Goal: Task Accomplishment & Management: Manage account settings

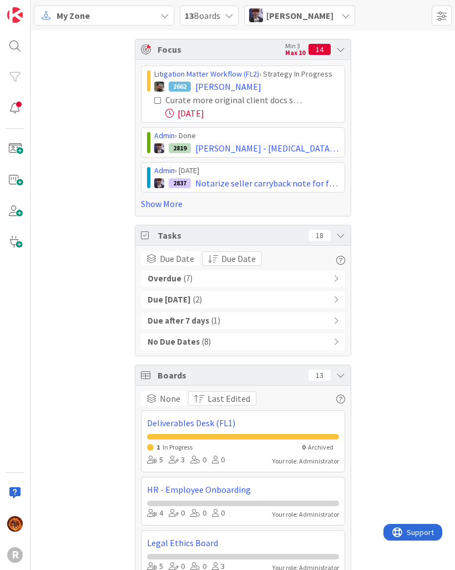
click at [345, 17] on div "[PERSON_NAME]" at bounding box center [299, 16] width 111 height 20
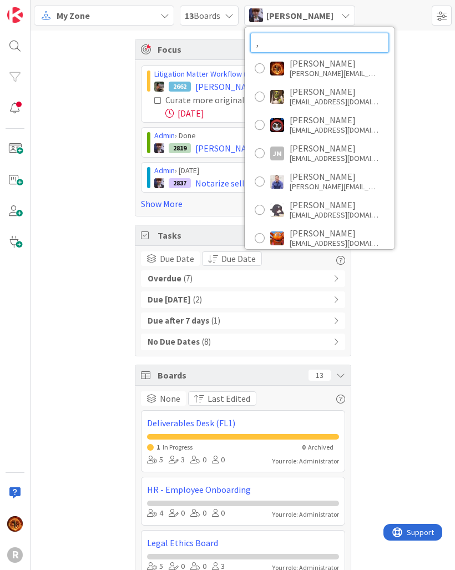
type input ","
click at [255, 69] on div at bounding box center [260, 68] width 10 height 10
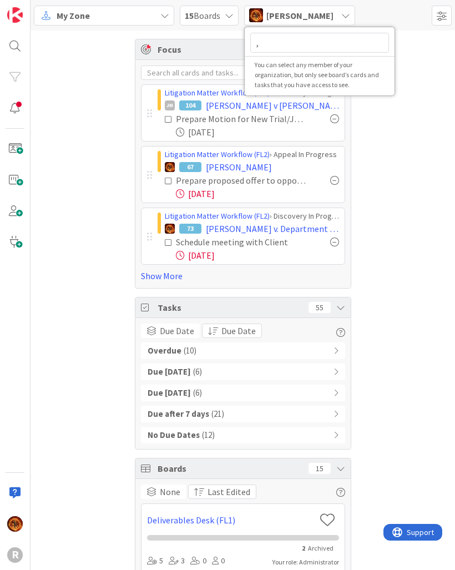
click at [393, 220] on div "Focus Min 3 Max 10 4 Litigation Matter Workflow (FL2) › Discovery In Progress J…" at bounding box center [243, 489] width 425 height 916
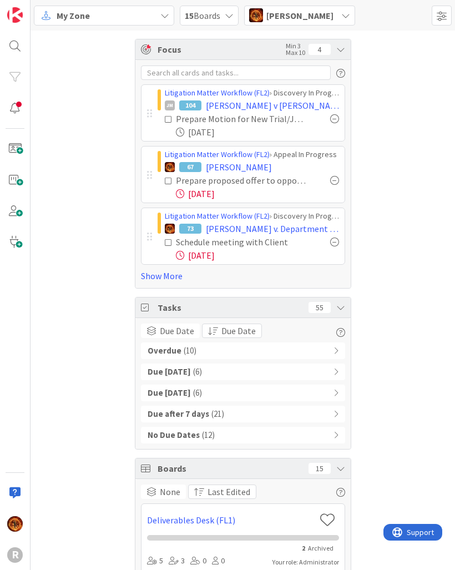
click at [152, 279] on link "Show More" at bounding box center [243, 275] width 204 height 13
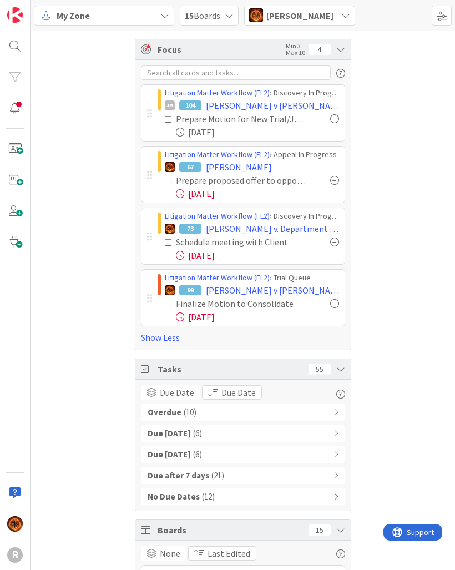
click at [281, 419] on div "Overdue ( 10 )" at bounding box center [243, 412] width 204 height 17
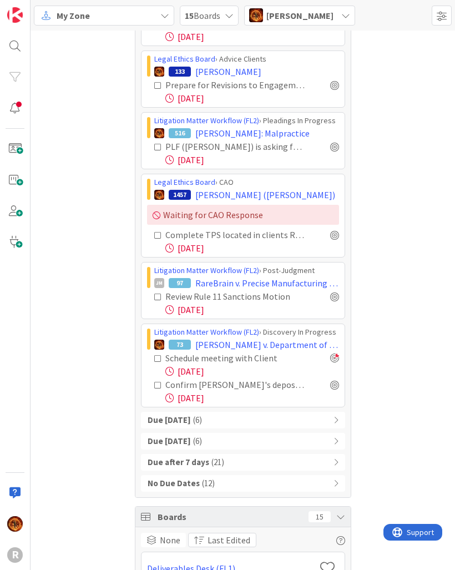
scroll to position [649, 0]
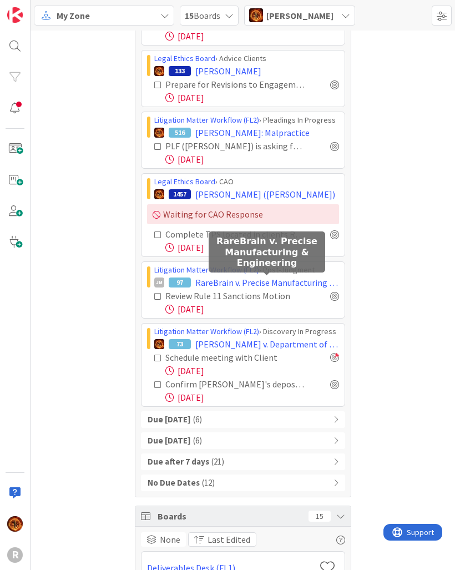
click at [286, 285] on span "RareBrain v. Precise Manufacturing & Engineering" at bounding box center [268, 282] width 144 height 13
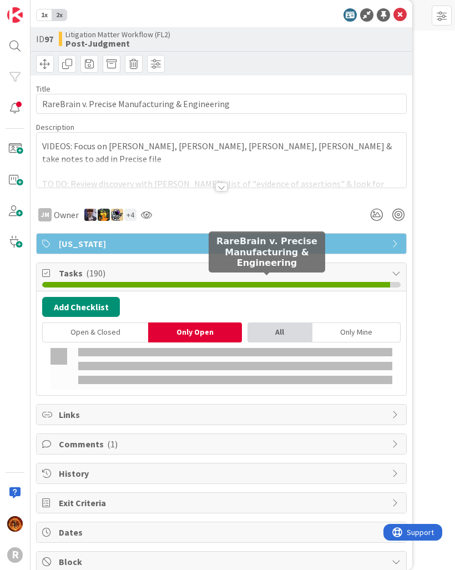
type textarea "x"
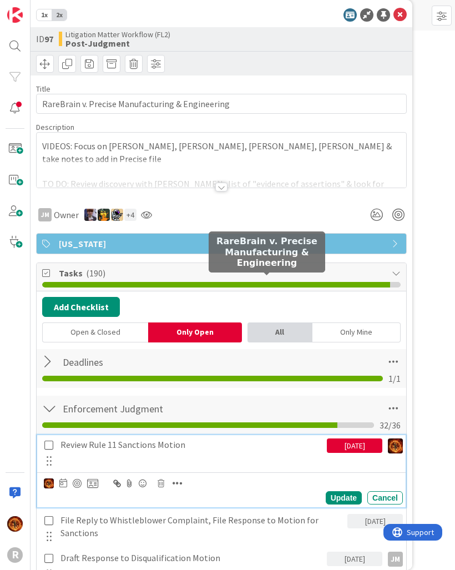
click at [177, 447] on p "Review Rule 11 Sanctions Motion" at bounding box center [192, 445] width 262 height 13
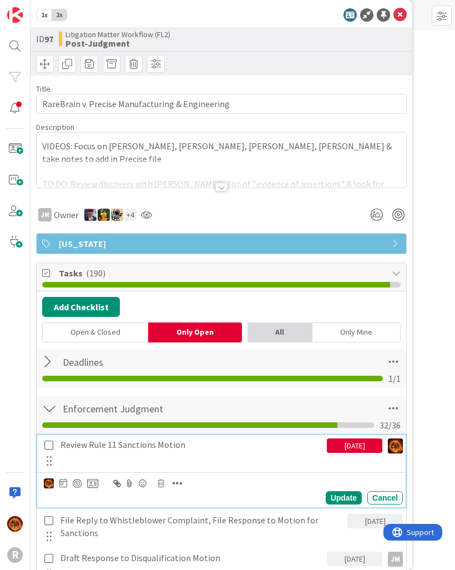
click at [66, 482] on icon at bounding box center [63, 483] width 8 height 9
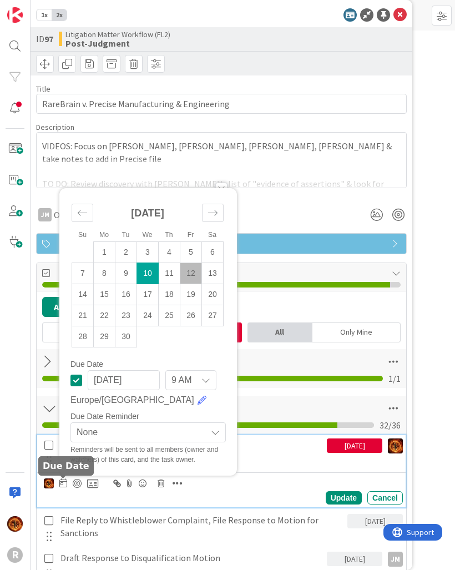
click at [191, 290] on td "19" at bounding box center [192, 294] width 22 height 21
type input "[DATE]"
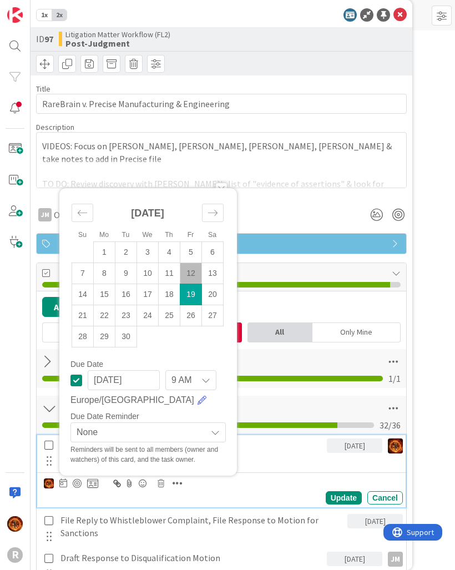
click at [347, 499] on div "Update" at bounding box center [344, 498] width 36 height 13
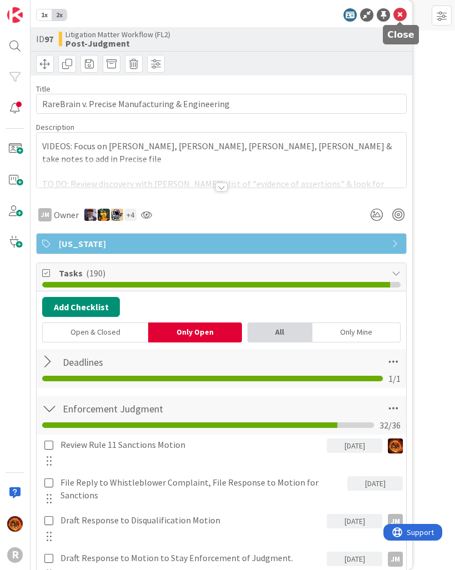
click at [399, 11] on icon at bounding box center [400, 14] width 13 height 13
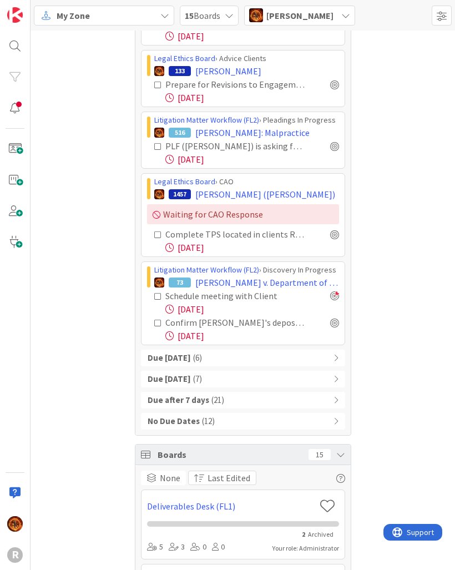
click at [253, 362] on div "Due [DATE] ( 6 )" at bounding box center [243, 358] width 204 height 17
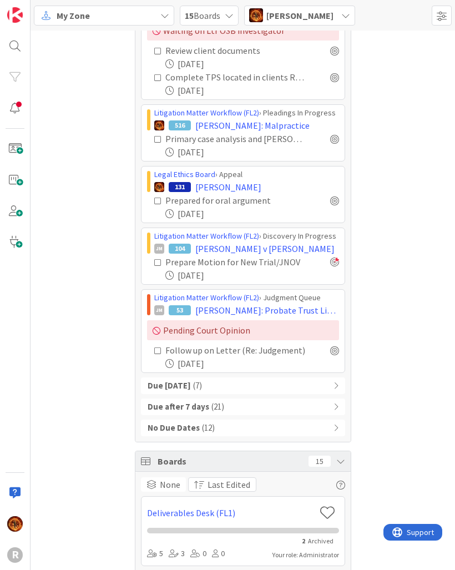
scroll to position [1060, 0]
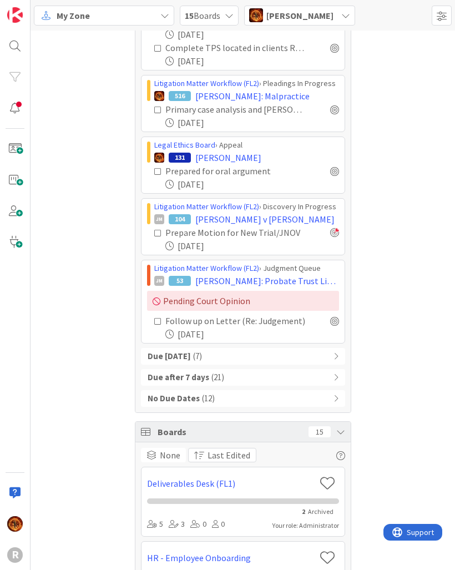
click at [149, 358] on b "Due [DATE]" at bounding box center [169, 356] width 43 height 13
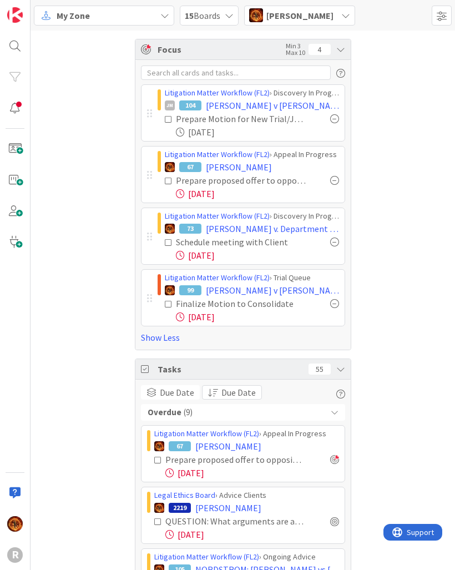
scroll to position [-1, 0]
click at [73, 9] on span "My Zone" at bounding box center [73, 15] width 33 height 13
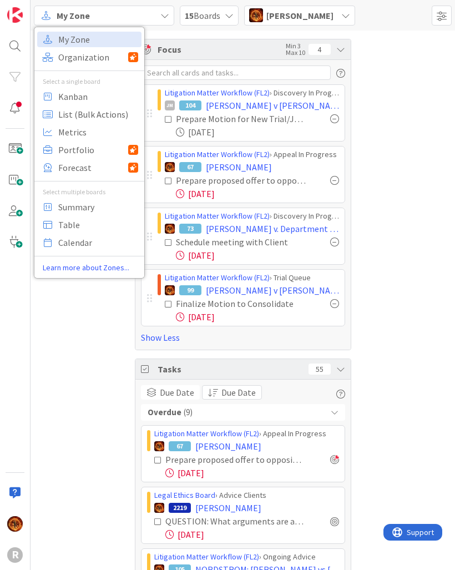
scroll to position [0, 0]
click at [55, 96] on link "Kanban" at bounding box center [89, 97] width 104 height 16
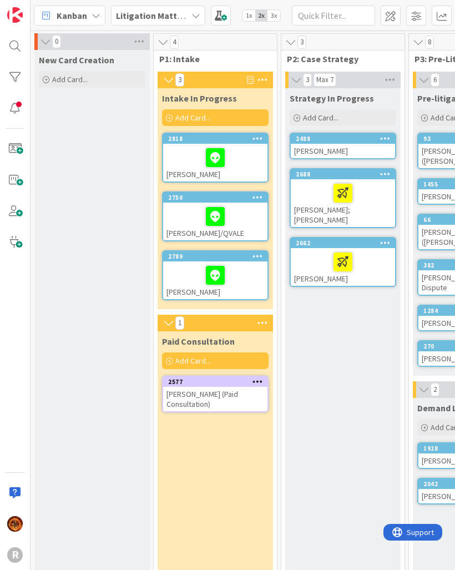
click at [255, 218] on div at bounding box center [216, 216] width 98 height 23
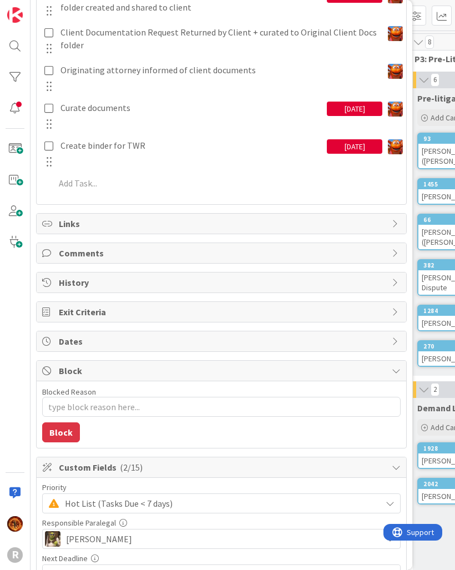
scroll to position [928, 0]
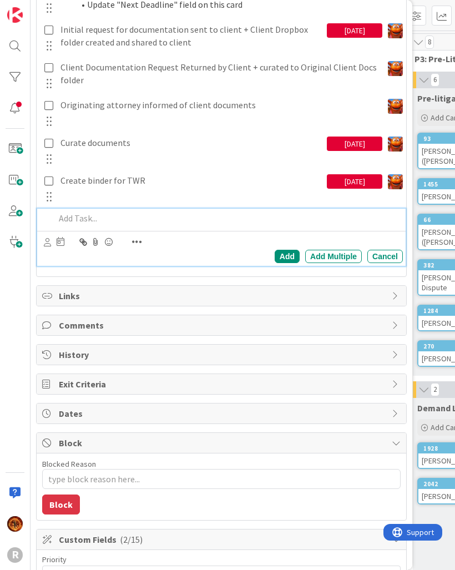
click at [69, 213] on p at bounding box center [227, 218] width 344 height 13
type textarea "x"
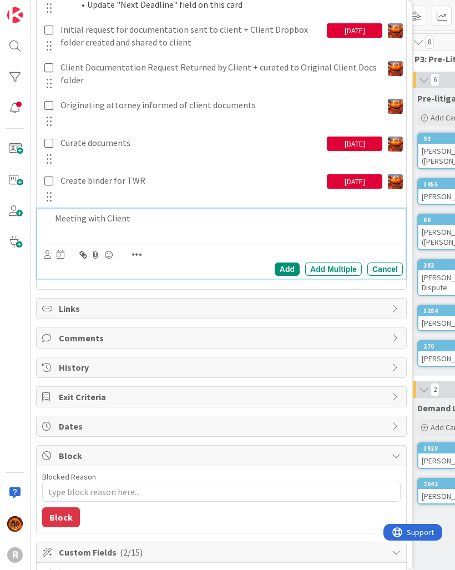
click at [41, 256] on div "Add Add Multiple Cancel" at bounding box center [221, 261] width 369 height 35
click at [41, 245] on div "Add Add Multiple Cancel" at bounding box center [221, 261] width 369 height 35
click at [51, 247] on div at bounding box center [47, 245] width 7 height 3
click at [80, 218] on p "Meeting with Client" at bounding box center [227, 218] width 344 height 13
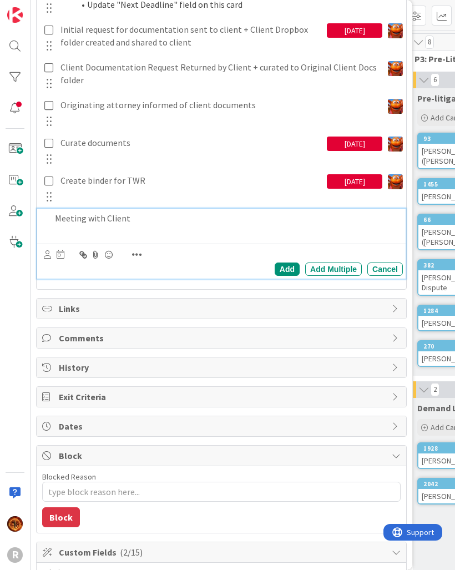
click at [63, 254] on icon at bounding box center [61, 254] width 8 height 9
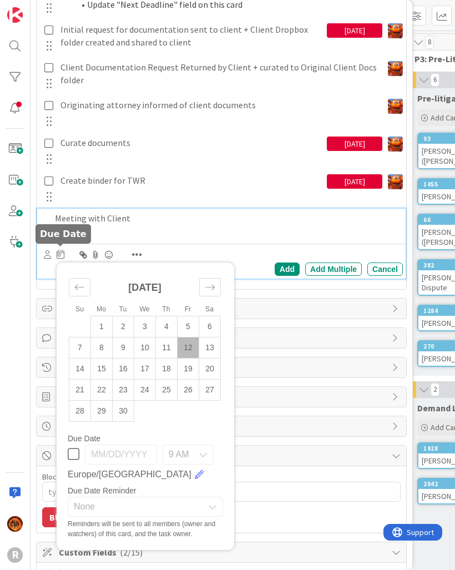
click at [191, 348] on td "12" at bounding box center [189, 347] width 22 height 21
click at [46, 250] on icon at bounding box center [47, 254] width 7 height 8
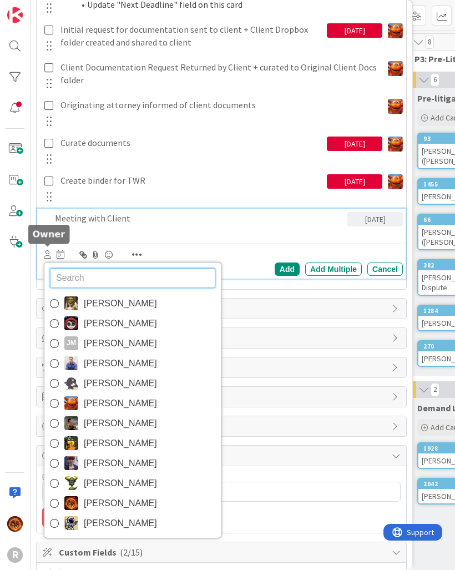
click at [52, 500] on icon at bounding box center [54, 503] width 9 height 17
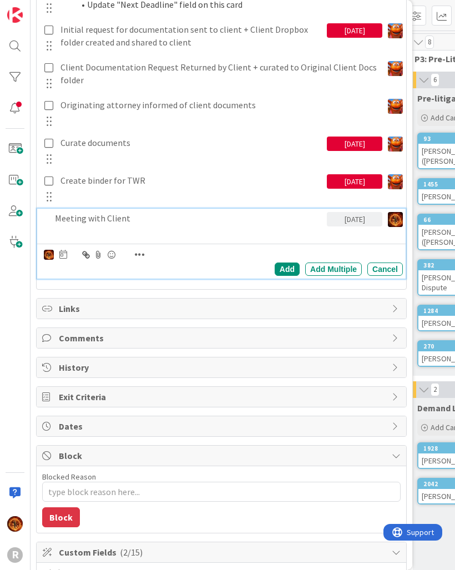
click at [290, 268] on div "Add" at bounding box center [287, 269] width 25 height 13
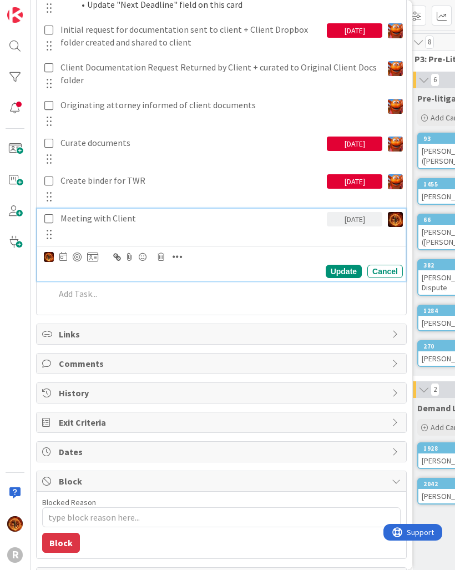
click at [86, 217] on p "Meeting with Client" at bounding box center [192, 218] width 262 height 13
click at [79, 254] on div at bounding box center [77, 257] width 9 height 9
click at [354, 268] on div "Update" at bounding box center [344, 271] width 36 height 13
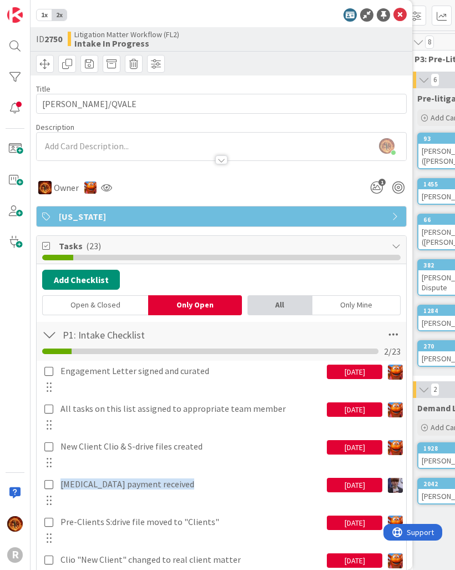
scroll to position [0, 0]
click at [402, 9] on icon at bounding box center [400, 14] width 13 height 13
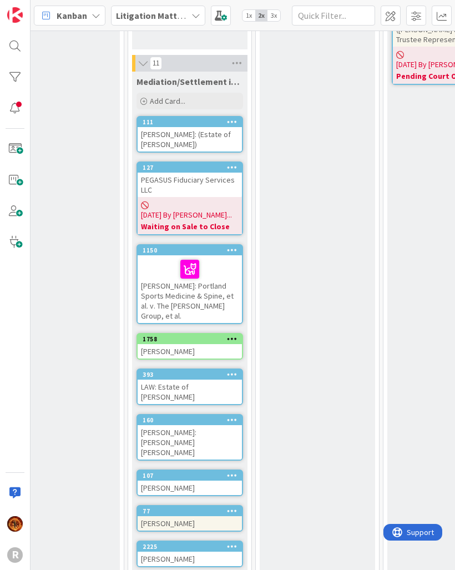
scroll to position [486, 791]
click at [223, 552] on div "[PERSON_NAME]" at bounding box center [190, 559] width 104 height 14
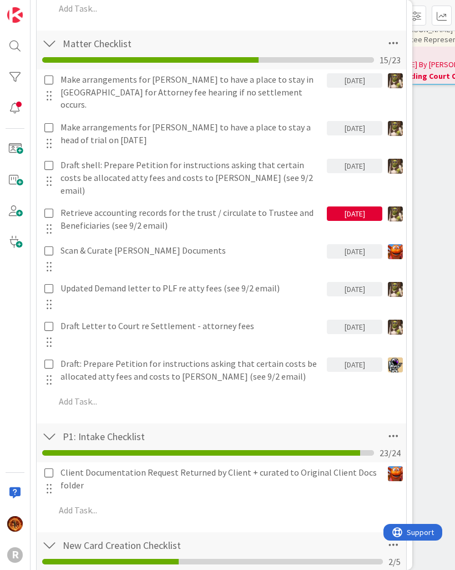
scroll to position [470, 0]
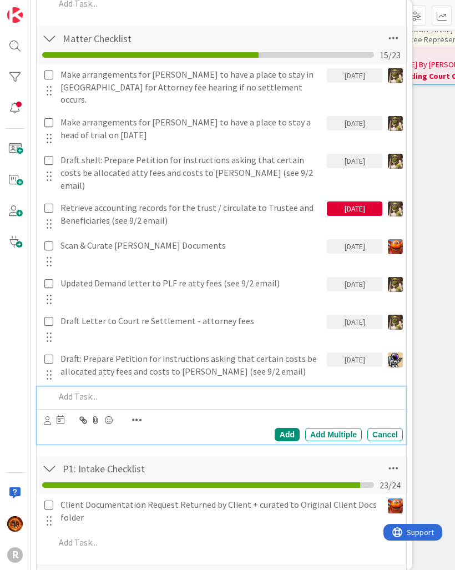
click at [74, 387] on div at bounding box center [227, 396] width 353 height 19
type textarea "x"
click at [48, 414] on div at bounding box center [47, 420] width 7 height 12
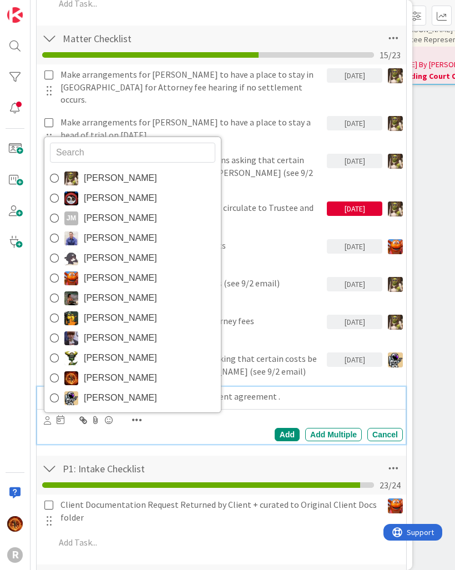
click at [62, 368] on link "[PERSON_NAME]" at bounding box center [132, 378] width 177 height 20
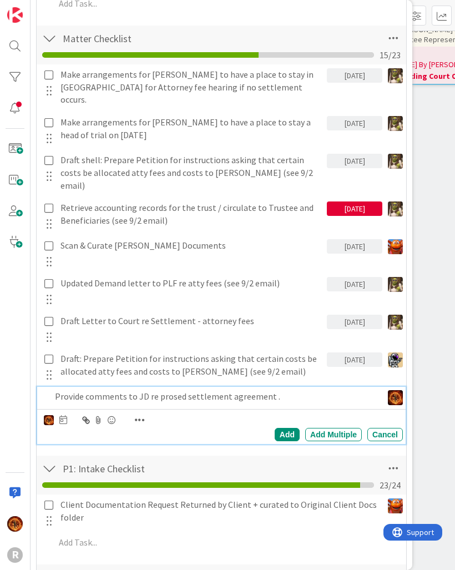
click at [61, 415] on icon at bounding box center [63, 419] width 8 height 9
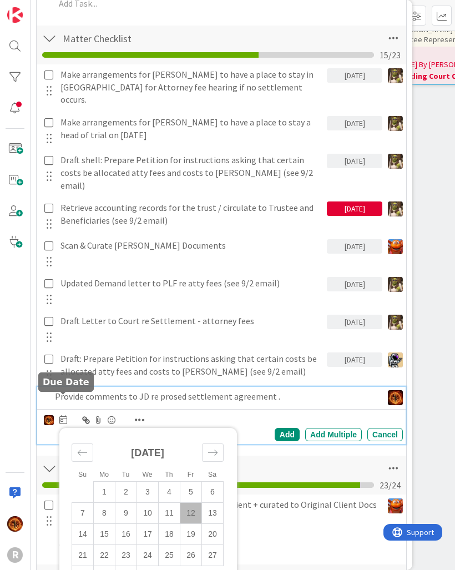
click at [189, 503] on td "12" at bounding box center [192, 513] width 22 height 21
click at [288, 428] on div "Add" at bounding box center [287, 434] width 25 height 13
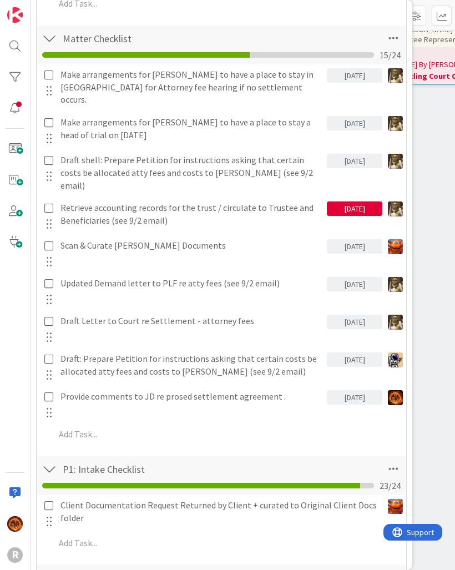
type textarea "x"
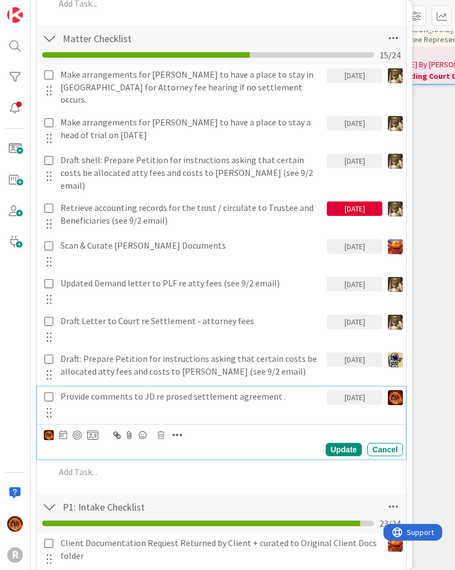
click at [310, 390] on p "Provide comments to JD re prosed settlement agreement ." at bounding box center [192, 396] width 262 height 13
click at [354, 390] on div "[DATE]" at bounding box center [355, 397] width 56 height 14
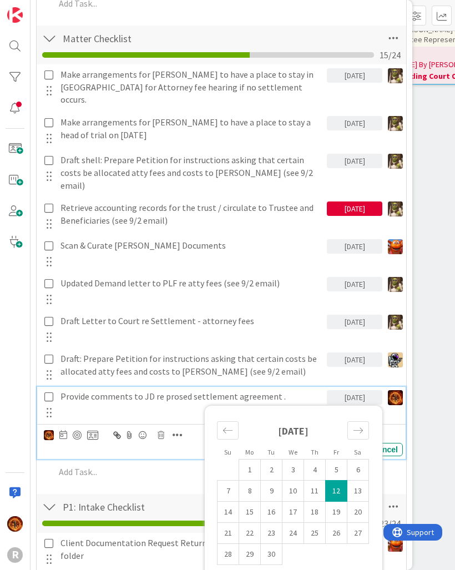
click at [252, 502] on td "15" at bounding box center [250, 512] width 22 height 21
type input "[DATE]"
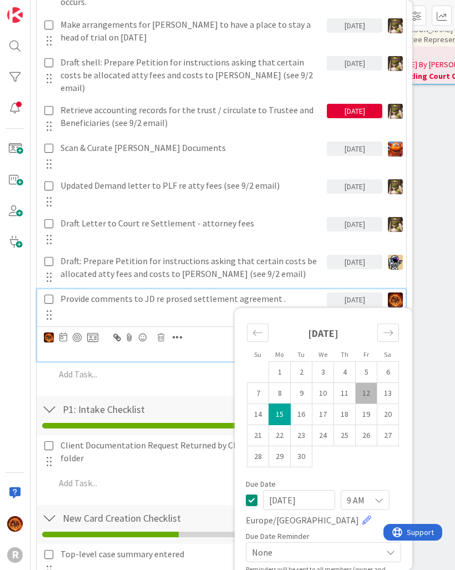
scroll to position [568, 0]
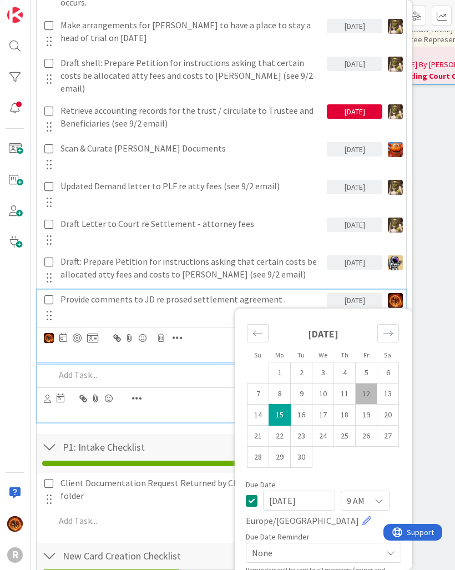
click at [141, 365] on div at bounding box center [227, 374] width 353 height 19
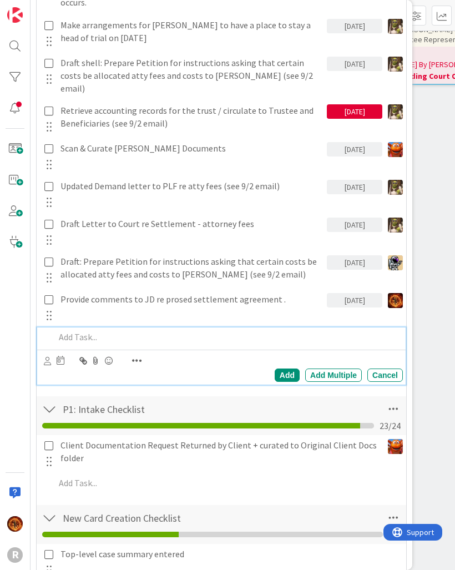
click at [76, 328] on div at bounding box center [227, 337] width 353 height 19
click at [47, 357] on icon at bounding box center [47, 361] width 7 height 8
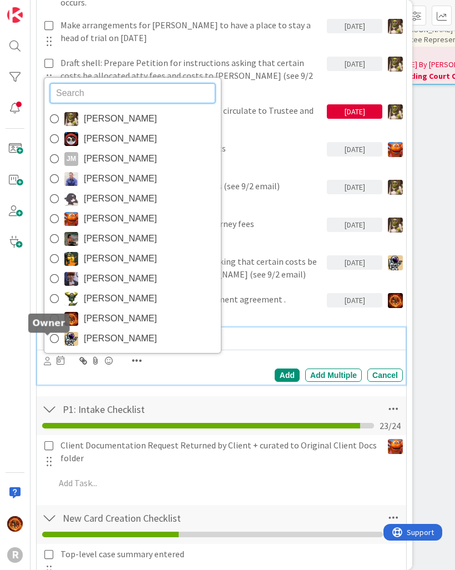
click at [78, 312] on img at bounding box center [71, 319] width 14 height 14
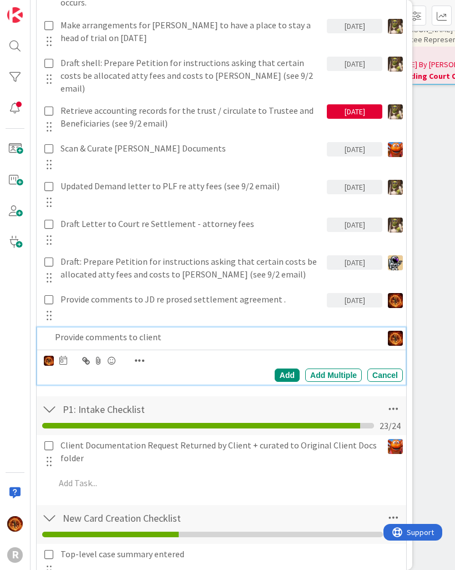
click at [284, 369] on div "Add" at bounding box center [287, 375] width 25 height 13
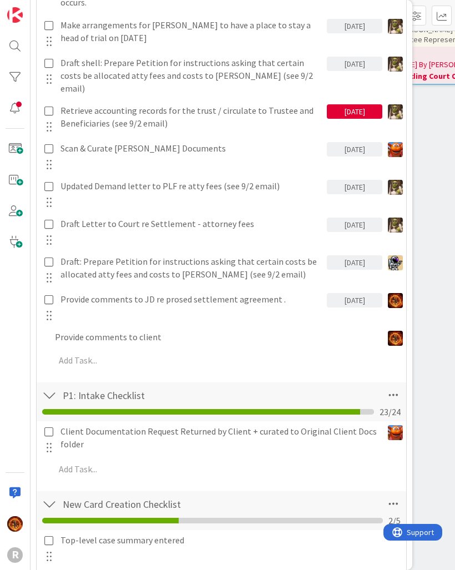
type textarea "x"
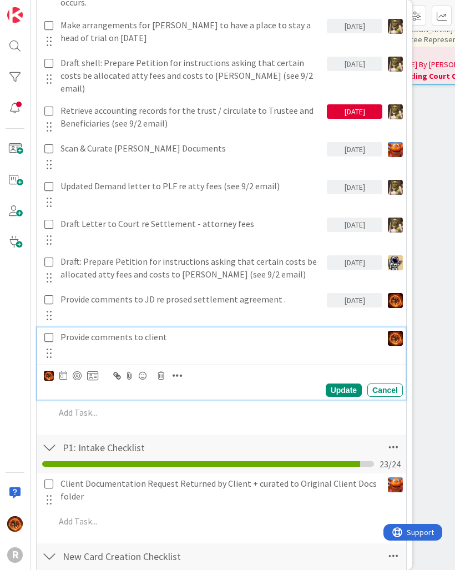
click at [93, 328] on div "Provide comments to client" at bounding box center [219, 337] width 327 height 19
click at [63, 371] on icon at bounding box center [63, 375] width 8 height 9
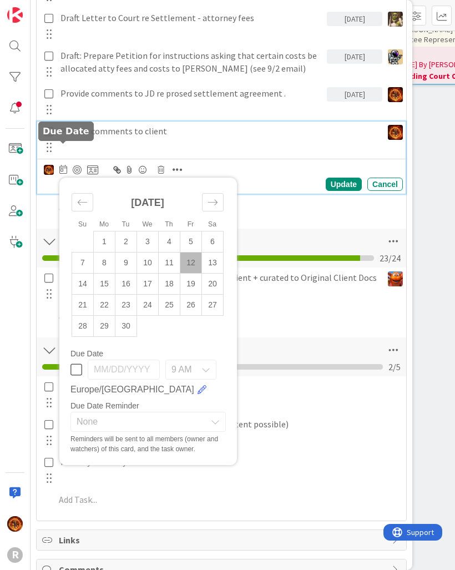
scroll to position [773, 0]
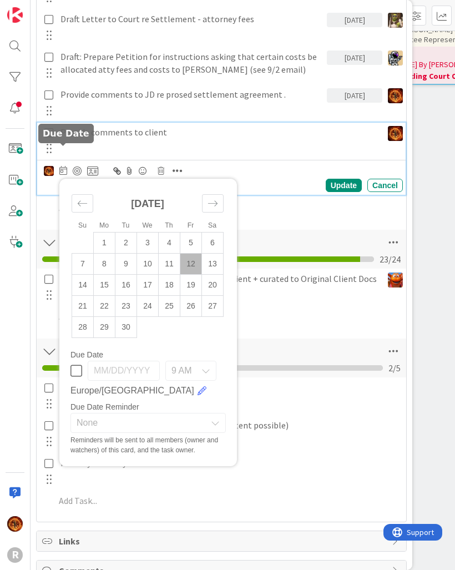
click at [108, 275] on td "15" at bounding box center [105, 285] width 22 height 21
type input "[DATE]"
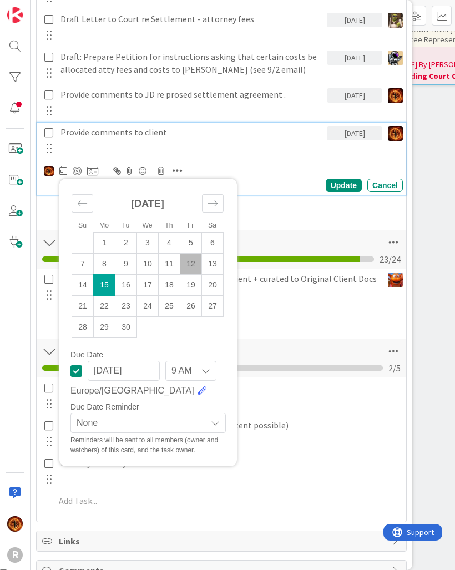
click at [66, 166] on icon at bounding box center [63, 170] width 8 height 9
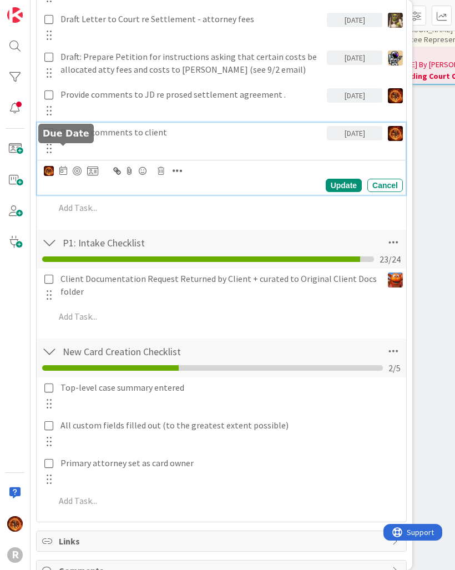
click at [64, 166] on icon at bounding box center [63, 170] width 8 height 9
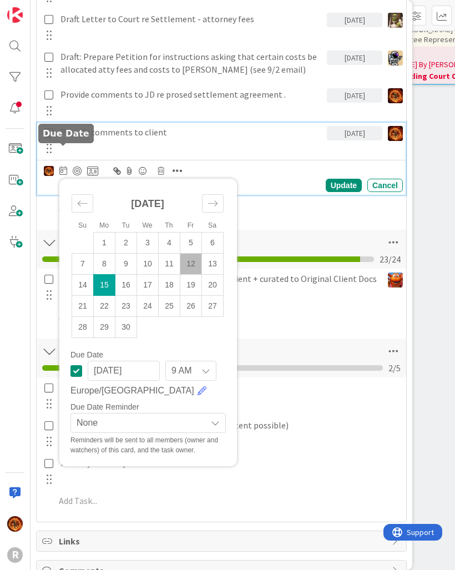
click at [101, 275] on td "15" at bounding box center [105, 285] width 22 height 21
type textarea "x"
click at [194, 254] on td "12" at bounding box center [192, 264] width 22 height 21
type input "[DATE]"
click at [333, 179] on div "Update" at bounding box center [344, 185] width 36 height 13
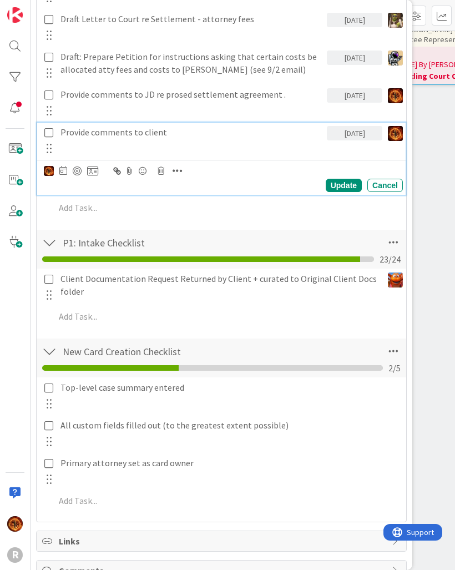
click at [82, 126] on p "Provide comments to client" at bounding box center [192, 132] width 262 height 13
click at [66, 166] on icon at bounding box center [63, 170] width 8 height 9
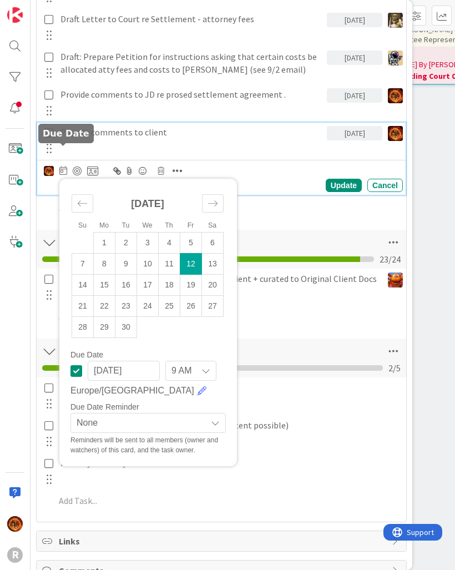
click at [75, 167] on div at bounding box center [77, 171] width 9 height 9
click at [343, 179] on div "Update" at bounding box center [344, 185] width 36 height 13
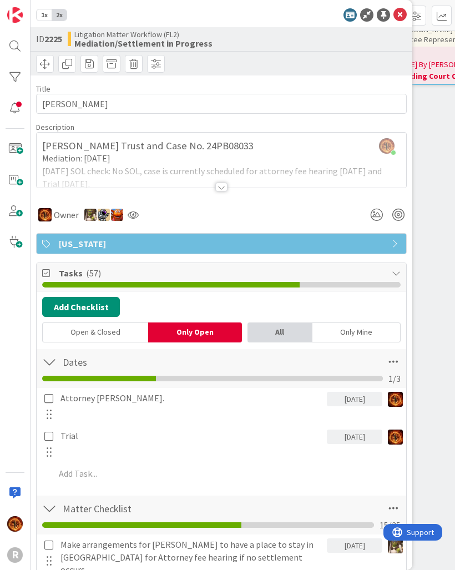
scroll to position [0, 0]
click at [402, 22] on div at bounding box center [400, 22] width 7 height 3
type textarea "x"
click at [402, 9] on icon at bounding box center [400, 14] width 13 height 13
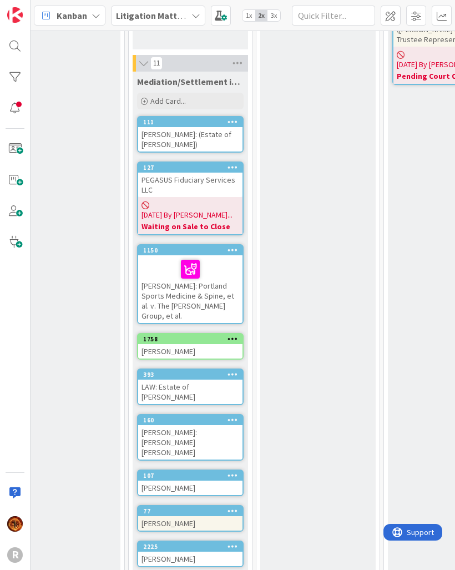
click at [62, 23] on div "Kanban" at bounding box center [70, 16] width 72 height 20
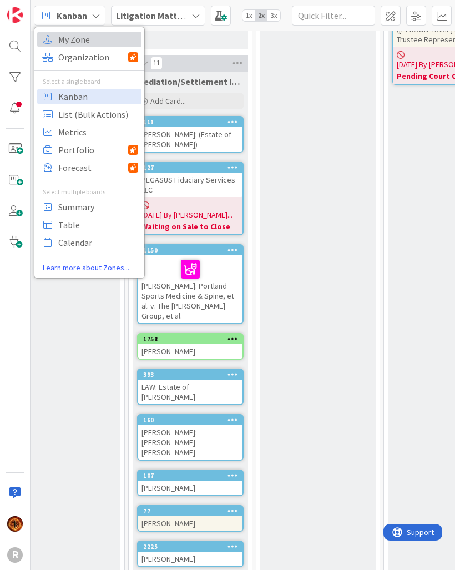
click at [54, 40] on icon at bounding box center [48, 39] width 14 height 14
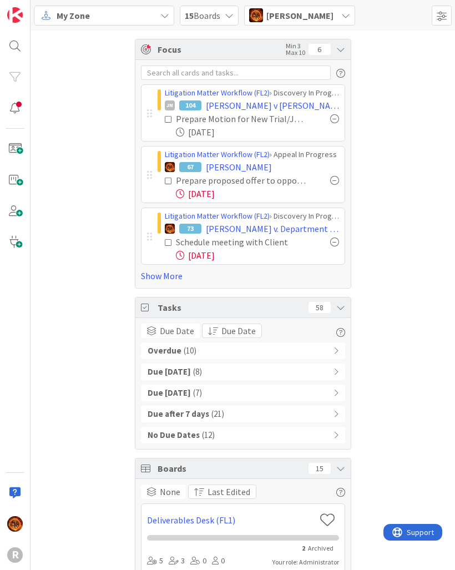
click at [152, 277] on link "Show More" at bounding box center [243, 275] width 204 height 13
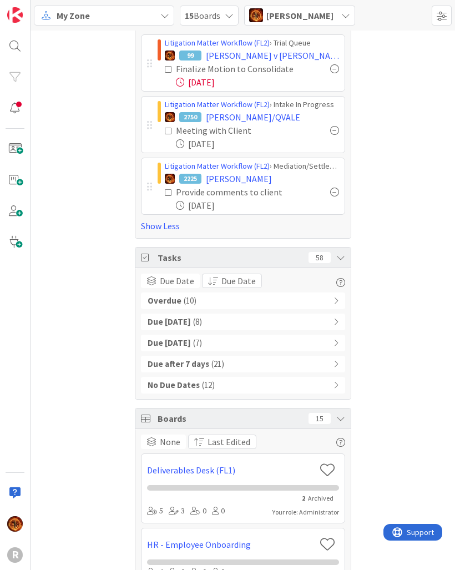
scroll to position [223, 0]
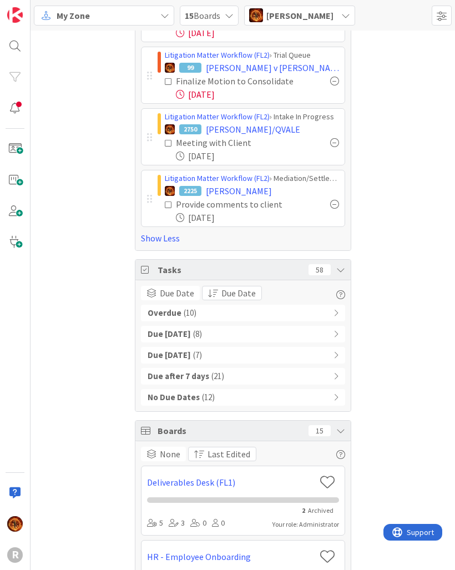
click at [158, 352] on b "Due [DATE]" at bounding box center [169, 355] width 43 height 13
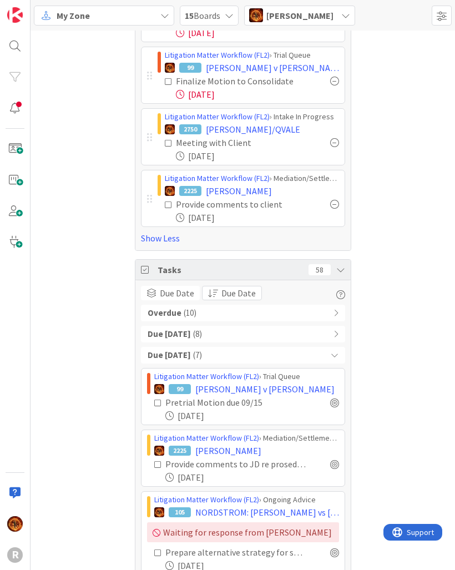
click at [156, 333] on b "Due [DATE]" at bounding box center [169, 334] width 43 height 13
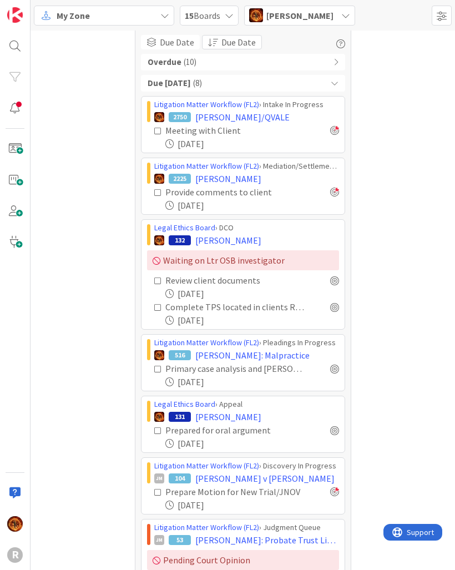
scroll to position [475, 0]
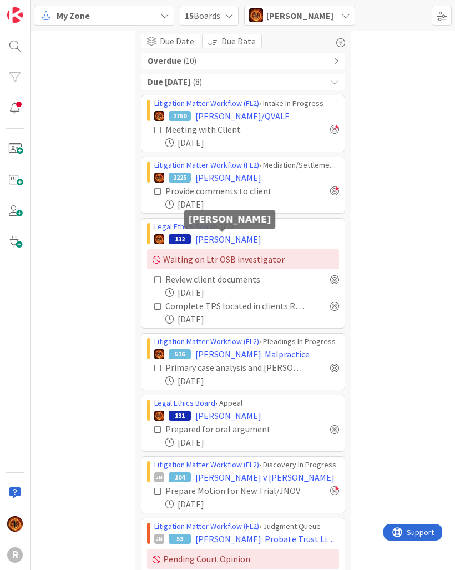
click at [203, 238] on span "[PERSON_NAME]" at bounding box center [229, 239] width 66 height 13
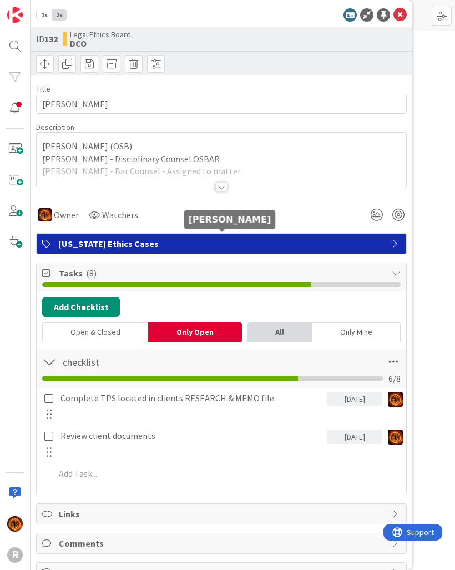
click at [360, 401] on div "[DATE]" at bounding box center [355, 399] width 56 height 14
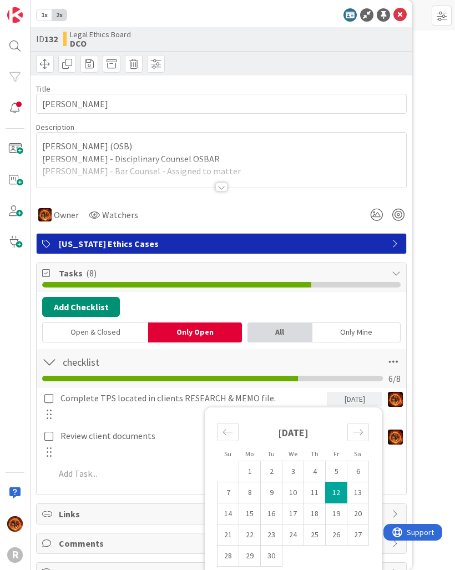
click at [337, 531] on td "26" at bounding box center [337, 535] width 22 height 21
type input "[DATE]"
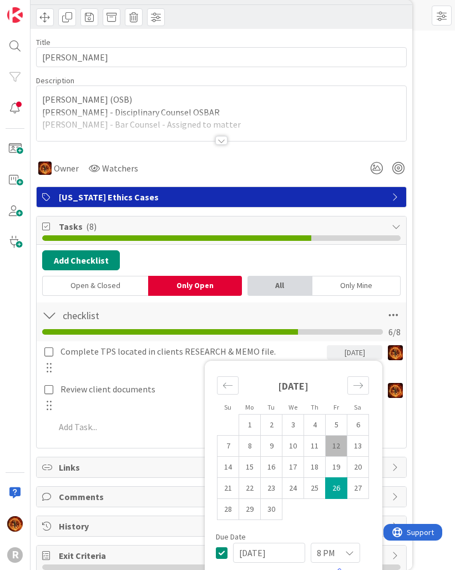
scroll to position [52, 0]
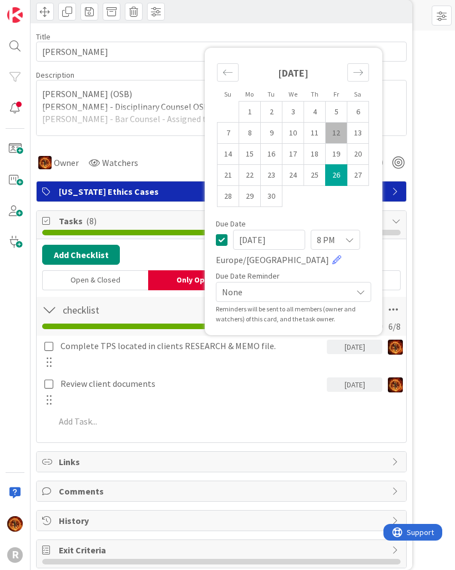
click at [352, 384] on div "[DATE]" at bounding box center [355, 385] width 56 height 14
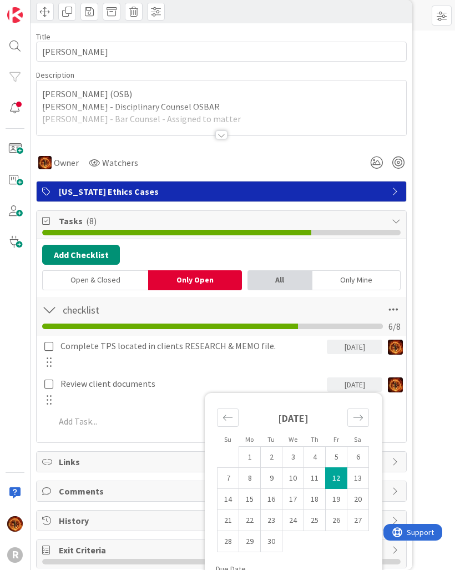
scroll to position [593, 0]
click at [334, 520] on td "26" at bounding box center [337, 520] width 22 height 21
type input "[DATE]"
click at [434, 402] on div "Focus Min 3 Max 10 6 Litigation Matter Workflow (FL2) › Discovery In Progress J…" at bounding box center [243, 416] width 425 height 1956
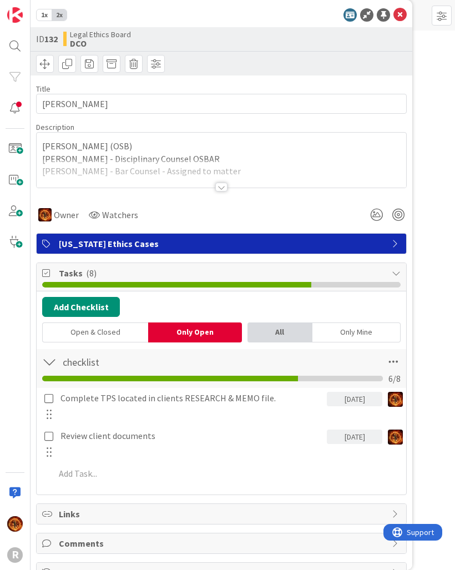
scroll to position [0, 0]
click at [397, 9] on icon at bounding box center [400, 14] width 13 height 13
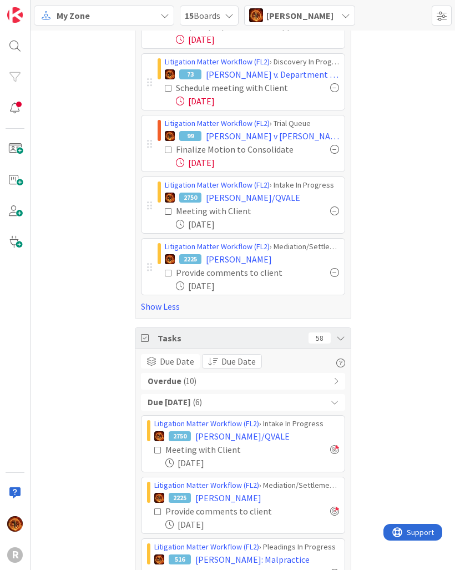
scroll to position [160, 0]
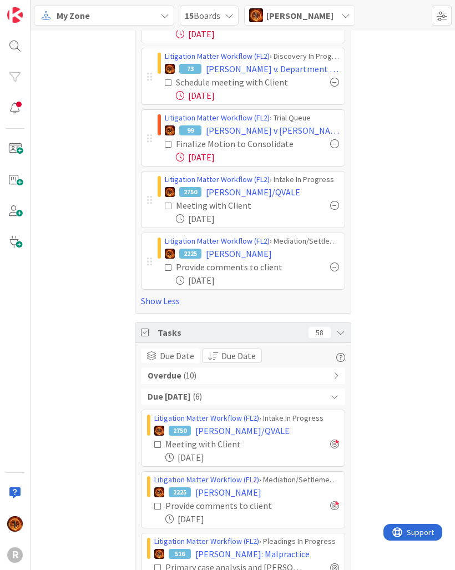
click at [303, 379] on div "Overdue ( 10 )" at bounding box center [243, 376] width 204 height 17
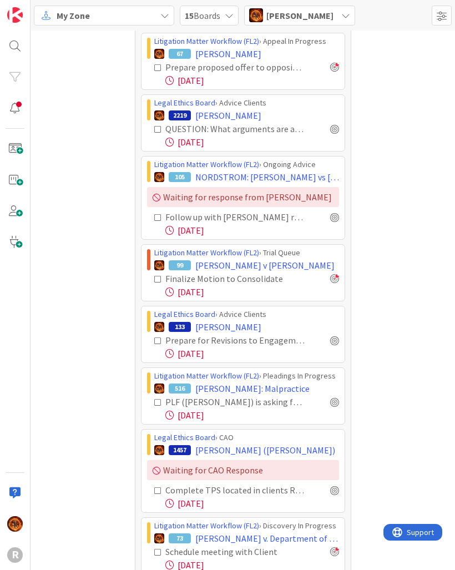
scroll to position [517, 0]
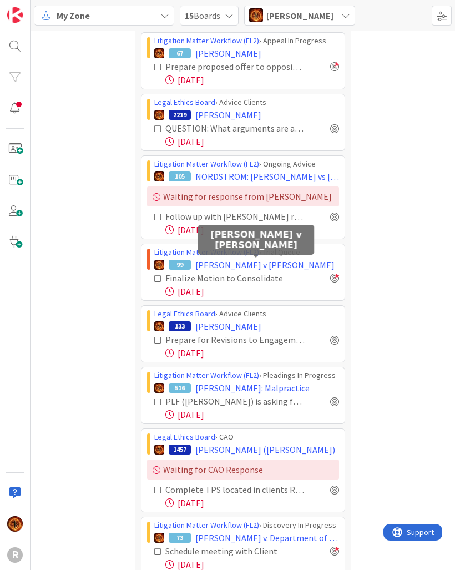
click at [280, 266] on span "[PERSON_NAME] v [PERSON_NAME]" at bounding box center [265, 264] width 139 height 13
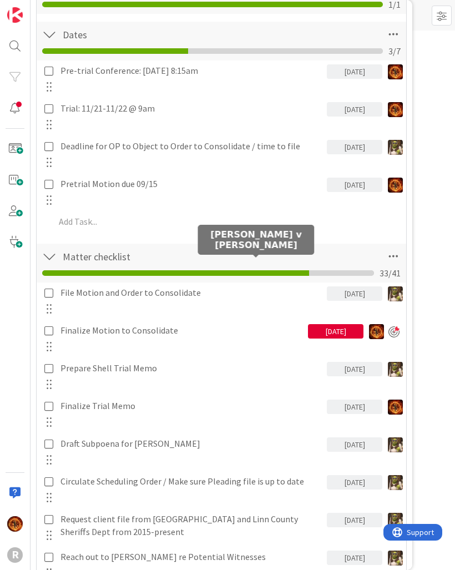
scroll to position [442, 0]
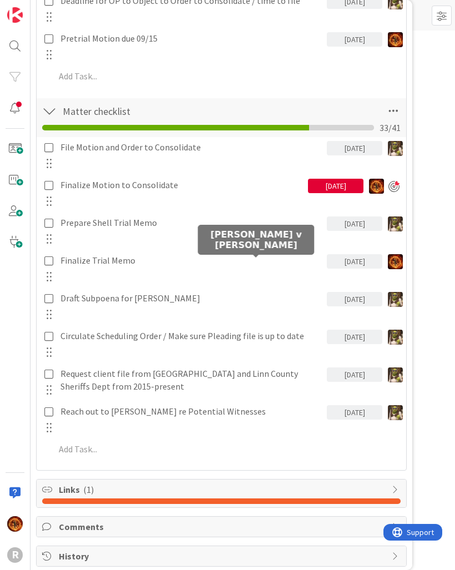
type textarea "x"
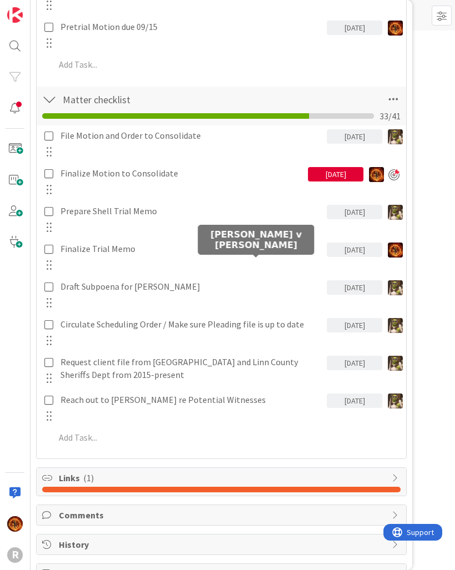
scroll to position [605, 0]
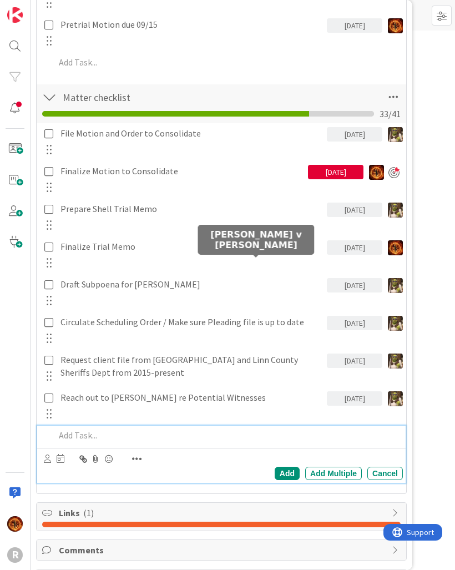
click at [71, 432] on p at bounding box center [227, 435] width 344 height 13
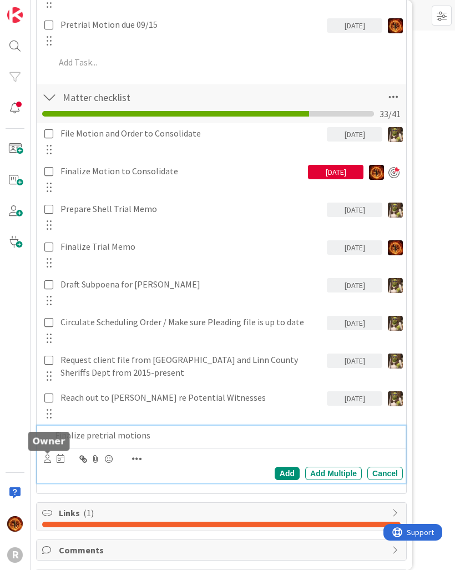
click at [50, 461] on icon at bounding box center [47, 459] width 7 height 8
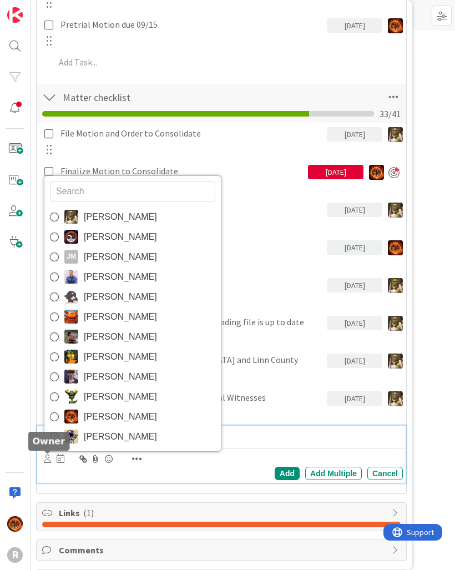
click at [66, 418] on img at bounding box center [71, 417] width 14 height 14
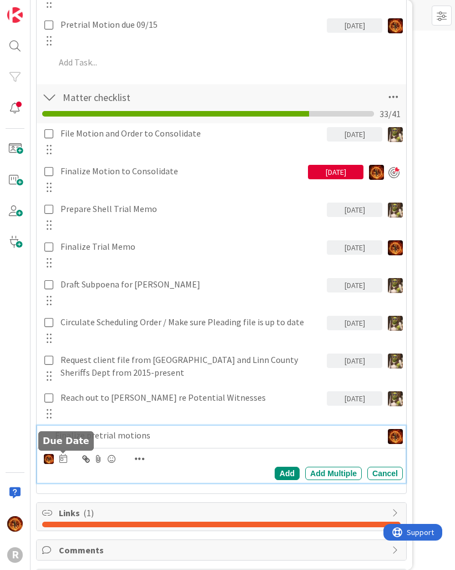
click at [66, 463] on icon at bounding box center [63, 458] width 8 height 9
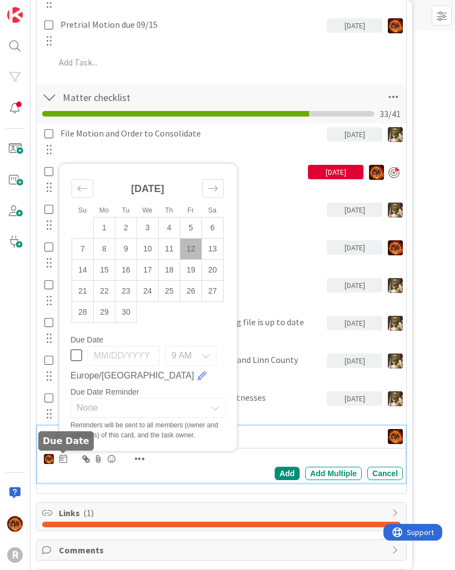
click at [103, 266] on td "15" at bounding box center [105, 269] width 22 height 21
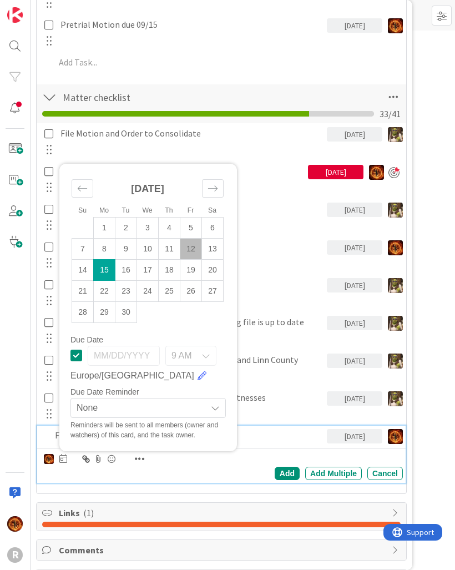
click at [288, 478] on div "Add" at bounding box center [287, 473] width 25 height 13
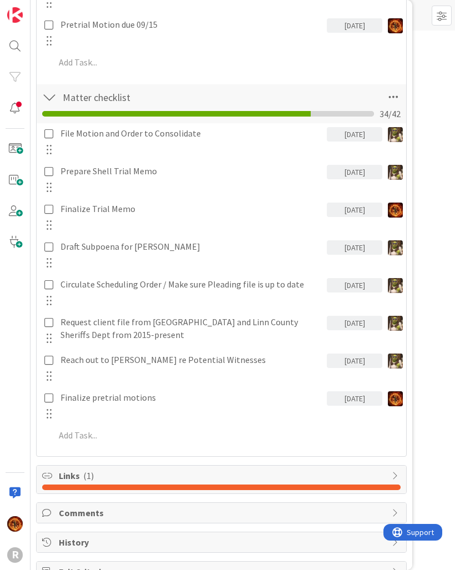
type textarea "x"
